Goal: Task Accomplishment & Management: Manage account settings

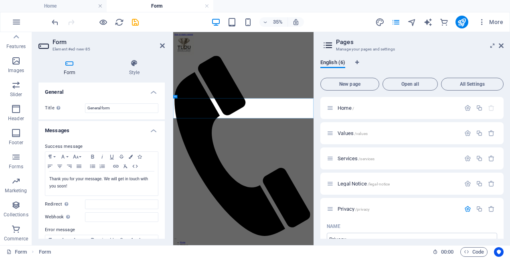
scroll to position [686, 0]
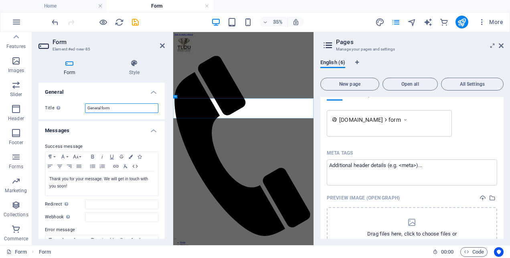
click at [103, 106] on input "General form" at bounding box center [121, 108] width 73 height 10
click at [131, 70] on h4 "Style" at bounding box center [134, 67] width 61 height 17
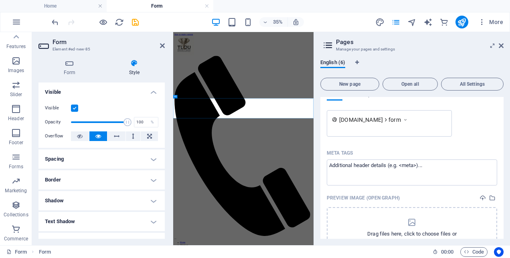
click at [131, 70] on h4 "Style" at bounding box center [134, 67] width 61 height 17
click at [72, 67] on icon at bounding box center [69, 63] width 62 height 8
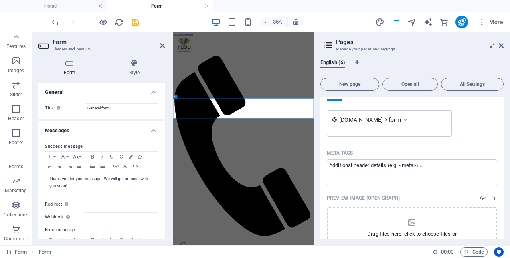
click at [152, 129] on h4 "Messages" at bounding box center [101, 128] width 126 height 14
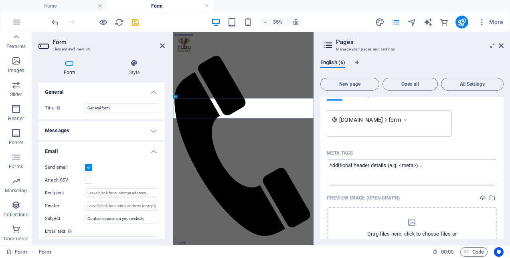
click at [152, 129] on h4 "Messages" at bounding box center [101, 130] width 126 height 19
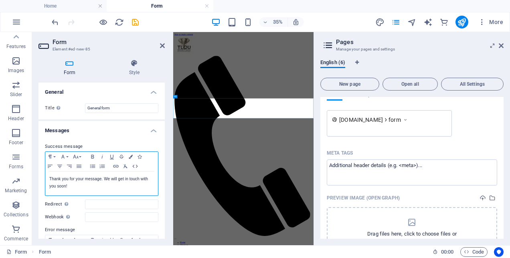
click at [62, 176] on p "Thank you for your message. We will get in touch with you soon!" at bounding box center [101, 182] width 105 height 14
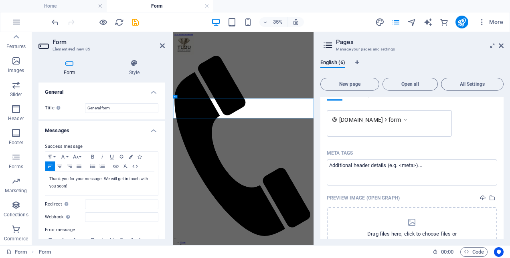
click at [60, 140] on div "Success message Paragraph Format Normal Heading 1 Heading 2 Heading 3 Heading 4…" at bounding box center [101, 210] width 126 height 151
click at [69, 148] on label "Success message" at bounding box center [101, 147] width 113 height 10
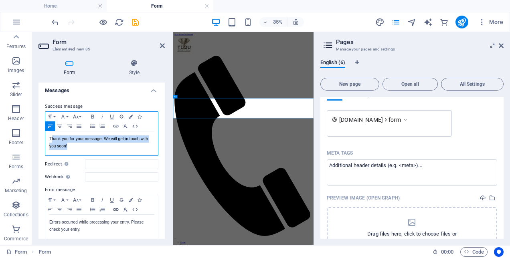
drag, startPoint x: 67, startPoint y: 146, endPoint x: 51, endPoint y: 133, distance: 20.2
click at [51, 124] on div "Paragraph Format Normal Heading 1 Heading 2 Heading 3 Heading 4 Heading 5 Headi…" at bounding box center [101, 133] width 113 height 44
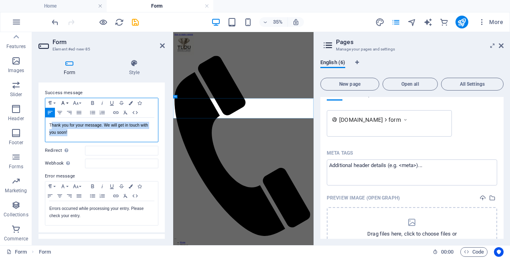
scroll to position [80, 0]
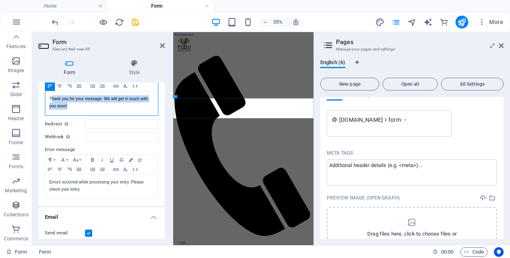
click at [57, 107] on p "Thank you for your message. We will get in touch with you soon!" at bounding box center [101, 102] width 105 height 14
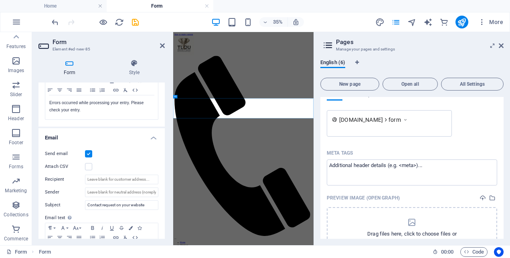
scroll to position [160, 0]
click at [89, 165] on label at bounding box center [88, 165] width 7 height 7
click at [0, 0] on input "Attach CSV" at bounding box center [0, 0] width 0 height 0
click at [89, 165] on label at bounding box center [88, 165] width 7 height 7
click at [0, 0] on input "Attach CSV" at bounding box center [0, 0] width 0 height 0
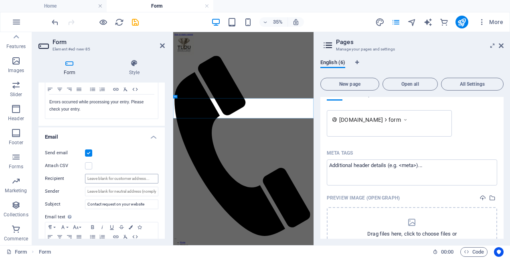
scroll to position [200, 0]
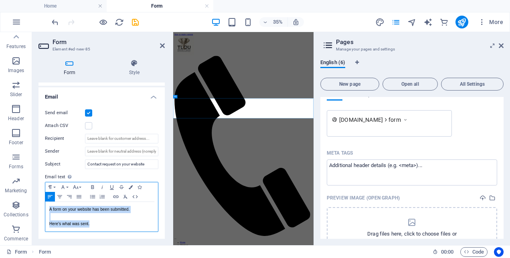
drag, startPoint x: 108, startPoint y: 224, endPoint x: 46, endPoint y: 204, distance: 65.6
click at [46, 204] on div "A form on your website has been submitted. Here's what was sent." at bounding box center [101, 217] width 113 height 30
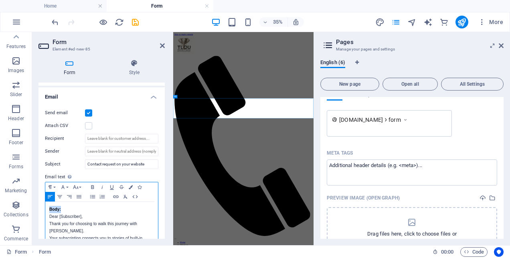
drag, startPoint x: 62, startPoint y: 208, endPoint x: 46, endPoint y: 206, distance: 17.0
click at [46, 206] on div "Body: Dear [Subscriber], Thank you for choosing to walk this journey with [PERS…" at bounding box center [101, 258] width 113 height 112
click at [87, 209] on p "Dear [Subscriber]," at bounding box center [101, 209] width 105 height 7
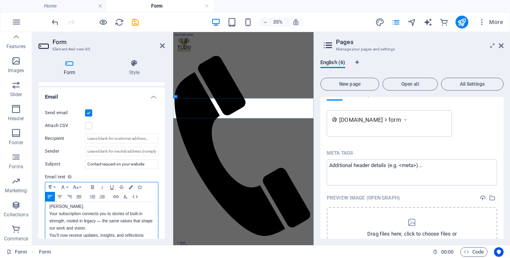
click at [106, 220] on p "Thank you for choosing to walk this journey with [PERSON_NAME]. Your subscripti…" at bounding box center [101, 214] width 105 height 36
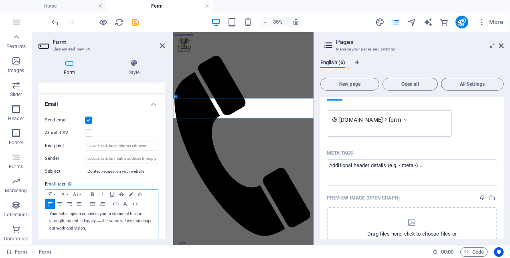
scroll to position [233, 0]
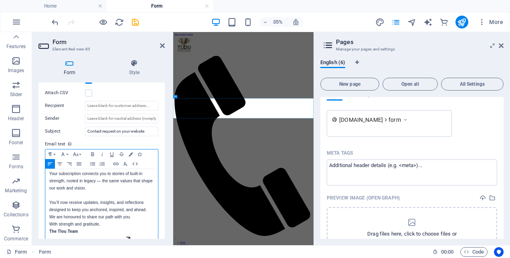
click at [109, 221] on p "With strength and gratitude, The Tlou Team 📩 [EMAIL_ADDRESS][DOMAIN_NAME] | 🌍 […" at bounding box center [101, 237] width 105 height 32
click at [137, 214] on p "We are honoured to share our path with you." at bounding box center [101, 217] width 105 height 7
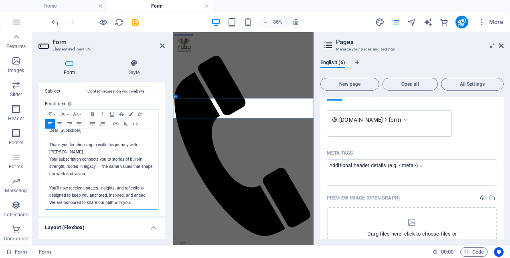
scroll to position [0, 0]
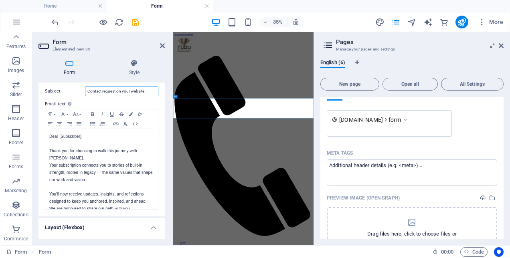
click at [87, 90] on input "Contact request on your website" at bounding box center [121, 92] width 73 height 10
drag, startPoint x: 88, startPoint y: 89, endPoint x: 158, endPoint y: 91, distance: 69.7
click at [158, 91] on div "Send email Attach CSV Recipient Sender Subject Contact request on your website …" at bounding box center [101, 122] width 126 height 187
paste input "🌿 Welcome to the Tlou Circl"
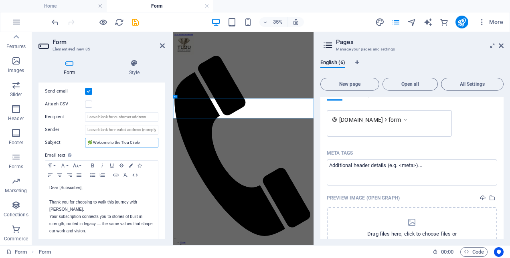
scroll to position [221, 0]
type input "🌿 Welcome to the Tlou Circle"
click at [95, 132] on input "Sender" at bounding box center [121, 131] width 73 height 10
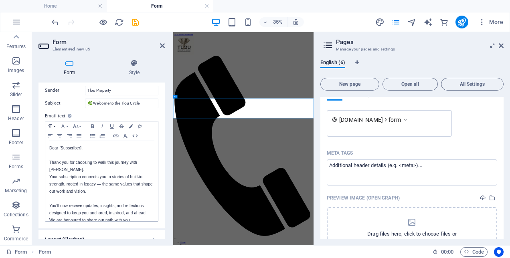
scroll to position [0, 0]
click at [121, 145] on p "Dear [Subscriber]," at bounding box center [101, 148] width 105 height 7
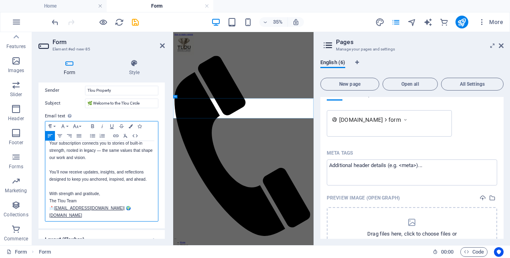
scroll to position [1744, 0]
click at [115, 190] on p "With strength and gratitude," at bounding box center [101, 193] width 105 height 7
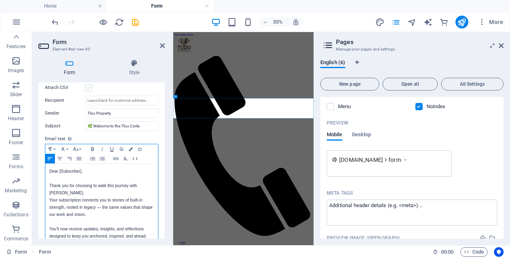
scroll to position [221, 0]
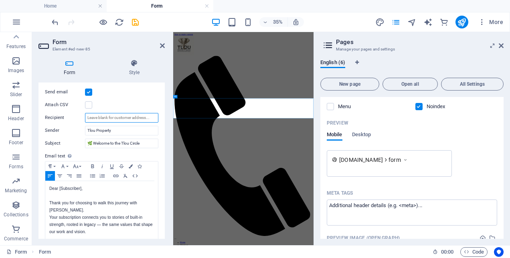
click at [133, 117] on input "Recipient" at bounding box center [121, 118] width 73 height 10
click at [143, 117] on input "Recipient" at bounding box center [121, 118] width 73 height 10
click at [150, 117] on input "Recipient" at bounding box center [121, 118] width 73 height 10
drag, startPoint x: 142, startPoint y: 117, endPoint x: 132, endPoint y: 117, distance: 9.6
click at [132, 117] on input "Recipient" at bounding box center [121, 118] width 73 height 10
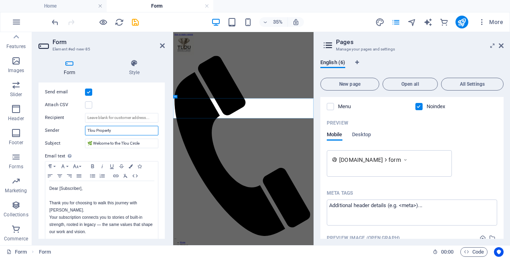
click at [125, 127] on input "Tlou Property" at bounding box center [121, 131] width 73 height 10
drag, startPoint x: 124, startPoint y: 127, endPoint x: 72, endPoint y: 127, distance: 52.5
click at [72, 127] on div "Sender Tlou Property" at bounding box center [101, 131] width 113 height 10
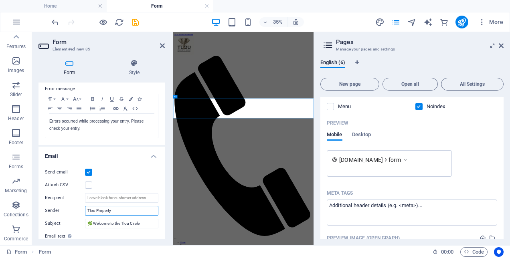
scroll to position [181, 0]
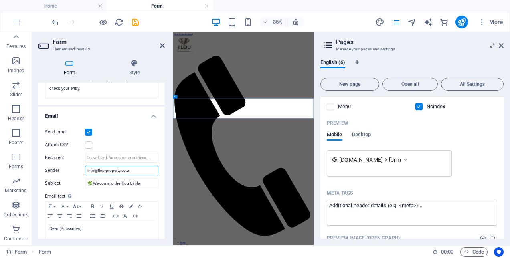
type input "[EMAIL_ADDRESS][DOMAIN_NAME]"
drag, startPoint x: 136, startPoint y: 169, endPoint x: 71, endPoint y: 170, distance: 65.7
click at [71, 170] on div "Sender [EMAIL_ADDRESS][DOMAIN_NAME]" at bounding box center [101, 171] width 113 height 10
click at [92, 169] on input "Sender" at bounding box center [121, 171] width 73 height 10
